Goal: Navigation & Orientation: Find specific page/section

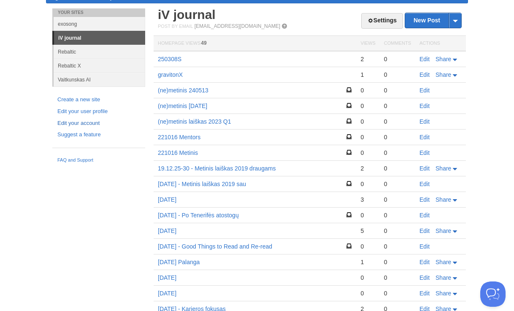
scroll to position [61, 0]
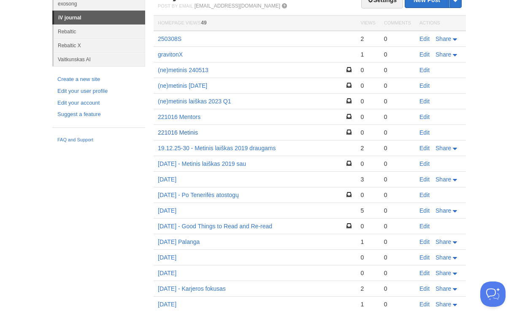
click at [183, 134] on link "221016 Metinis" at bounding box center [178, 132] width 40 height 7
click at [180, 116] on link "221016 Mentors" at bounding box center [179, 116] width 43 height 7
click at [186, 102] on link "(ne)metinis laiškas 2023 Q1" at bounding box center [194, 101] width 73 height 7
click at [195, 88] on link "(ne)metinis [DATE]" at bounding box center [182, 85] width 49 height 7
click at [178, 69] on link "(ne)metinis 240513" at bounding box center [183, 70] width 51 height 7
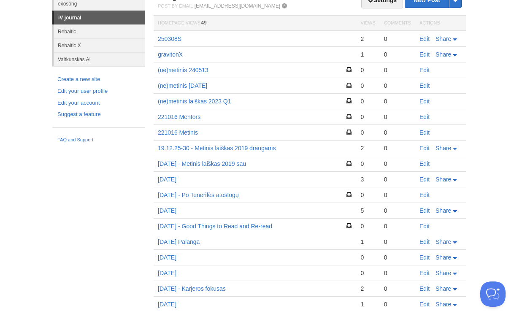
click at [168, 54] on link "gravitonX" at bounding box center [170, 54] width 25 height 7
click at [167, 39] on link "250308S" at bounding box center [170, 38] width 24 height 7
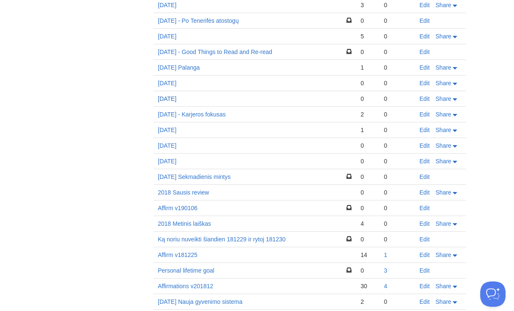
scroll to position [243, 0]
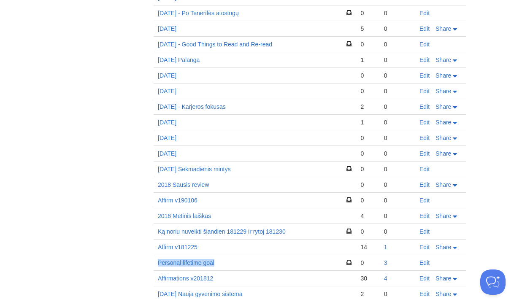
click at [196, 108] on link "[DATE] - Karjeros fokusas" at bounding box center [192, 106] width 68 height 7
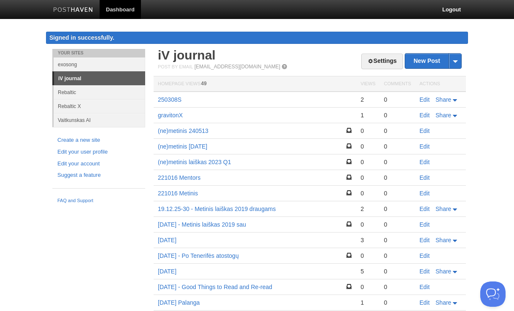
scroll to position [0, 0]
click at [73, 93] on link "Rebaltic" at bounding box center [100, 92] width 92 height 14
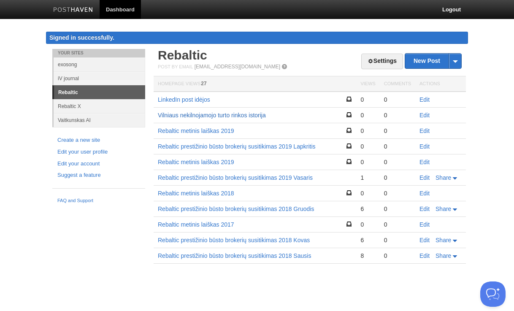
click at [230, 116] on link "Vilniaus nekilnojamojo turto rinkos istorija" at bounding box center [212, 115] width 108 height 7
click at [86, 106] on link "Rebaltic X" at bounding box center [100, 106] width 92 height 14
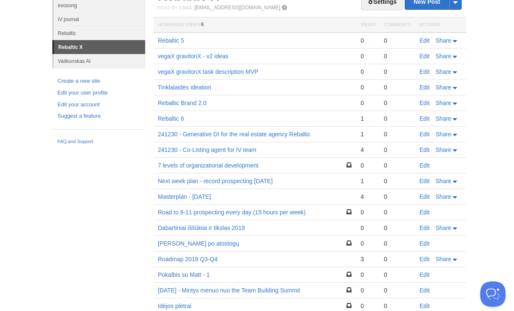
scroll to position [57, 0]
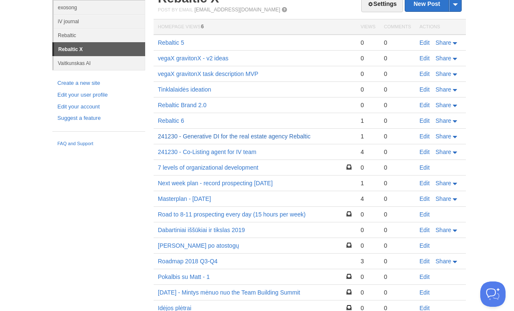
click at [189, 137] on link "241230 - Generative DI for the real estate agency Rebaltic" at bounding box center [234, 136] width 153 height 7
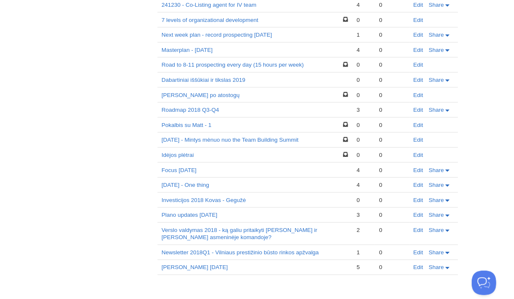
scroll to position [204, 0]
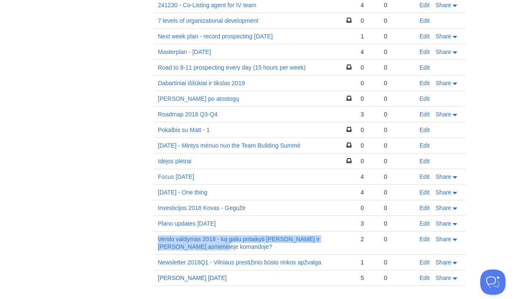
click at [187, 280] on link "[PERSON_NAME] [DATE]" at bounding box center [192, 278] width 69 height 7
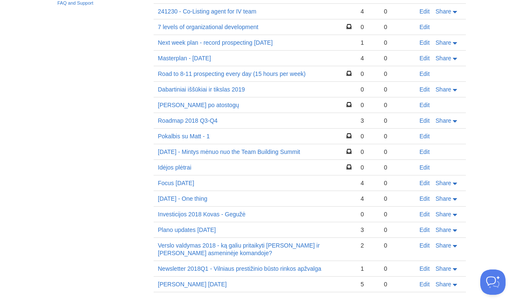
scroll to position [197, 0]
click at [229, 30] on link "7 levels of organizational development" at bounding box center [208, 27] width 100 height 7
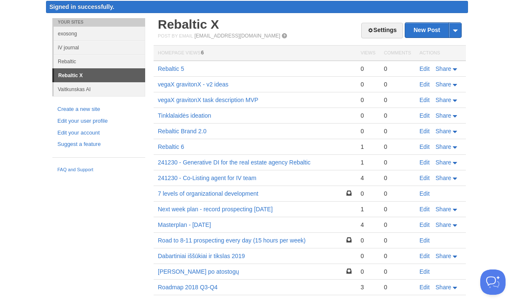
scroll to position [31, 0]
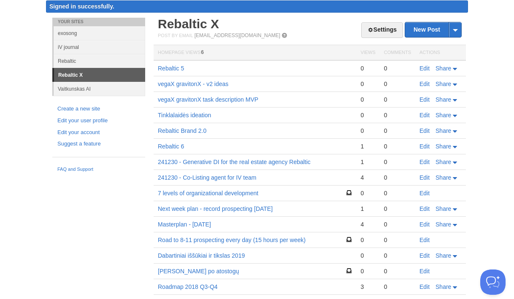
click at [77, 30] on link "exosong" at bounding box center [100, 33] width 92 height 14
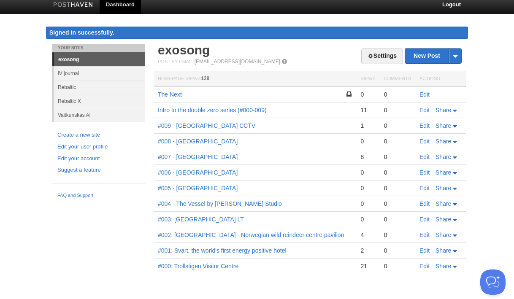
scroll to position [5, 0]
